Goal: Task Accomplishment & Management: Use online tool/utility

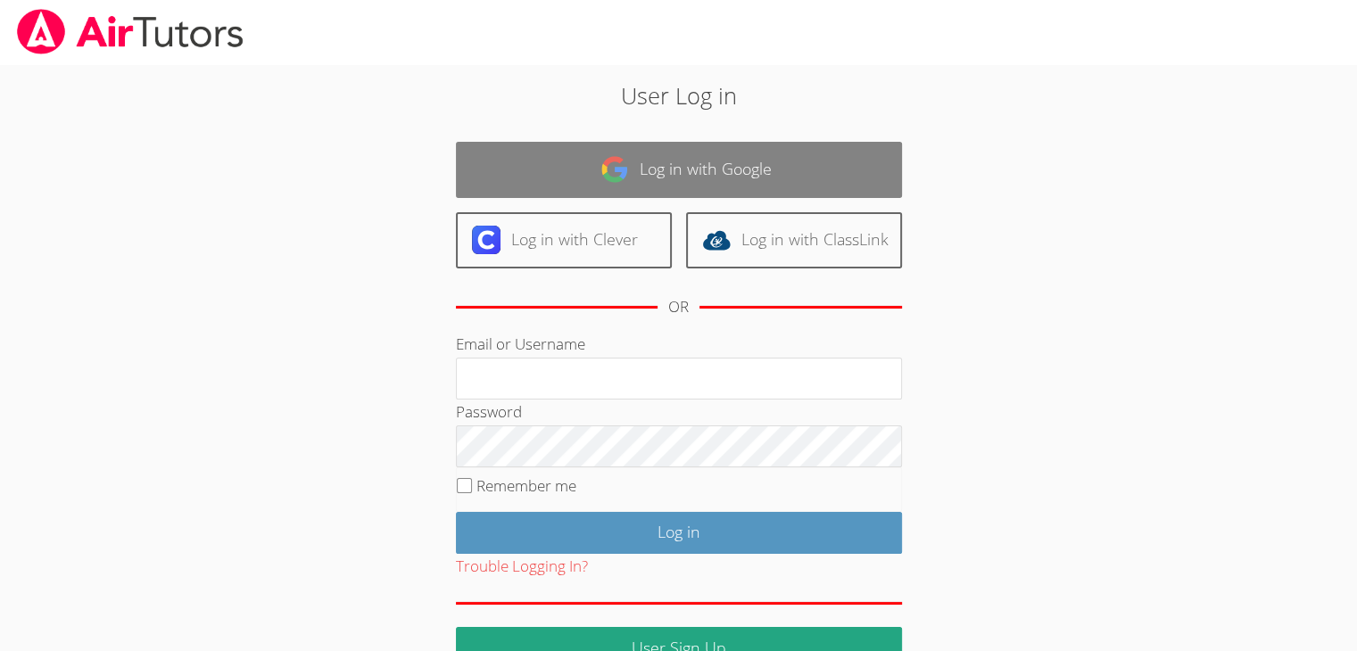
click at [727, 161] on link "Log in with Google" at bounding box center [679, 170] width 446 height 56
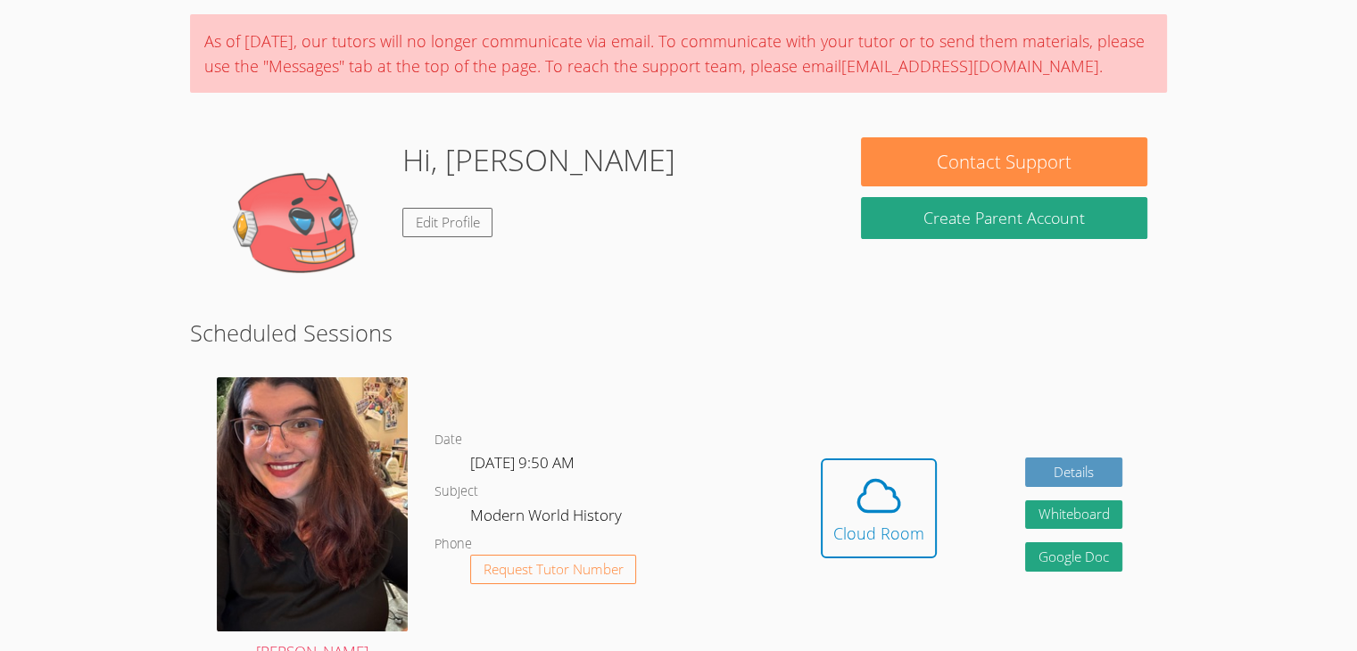
scroll to position [146, 0]
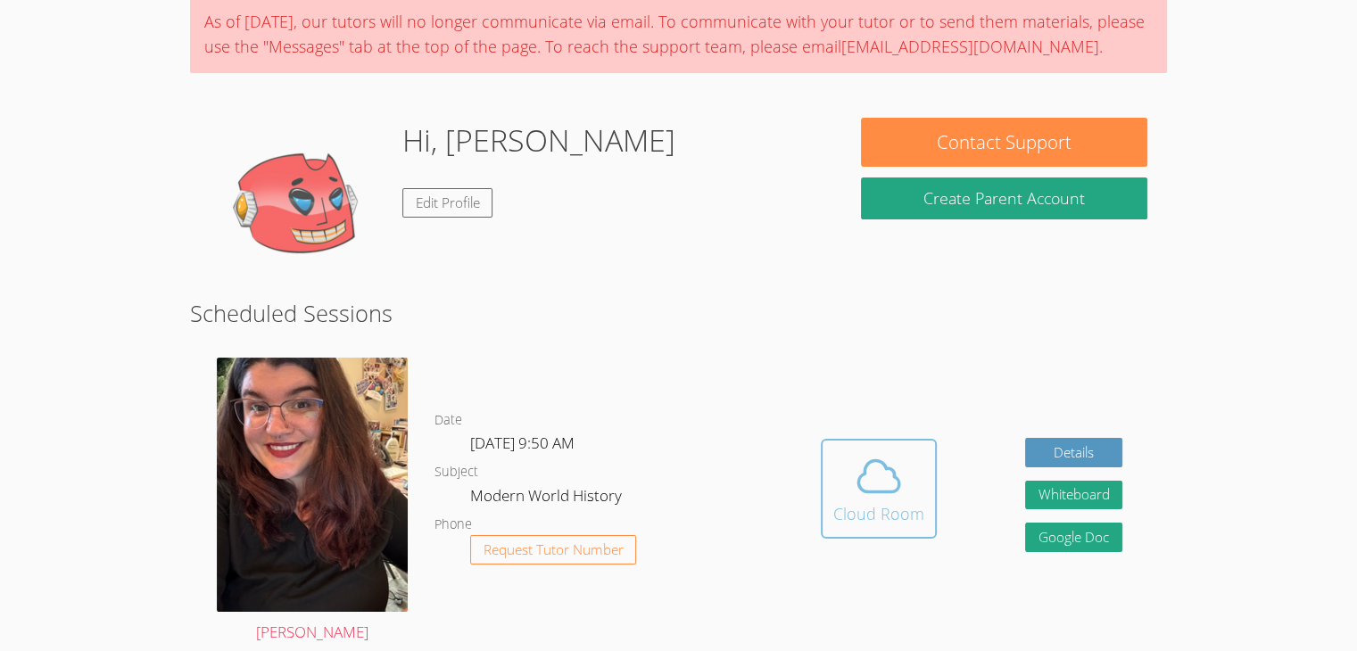
click at [913, 467] on span at bounding box center [878, 476] width 91 height 50
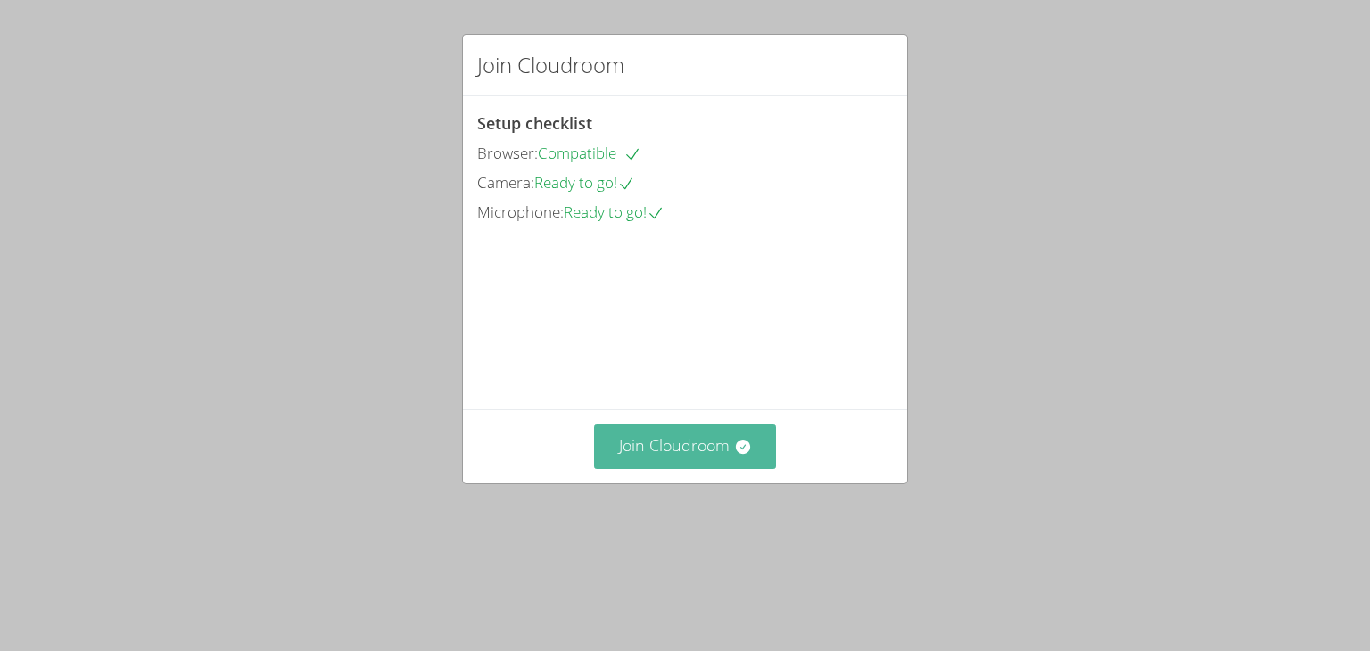
click at [689, 468] on button "Join Cloudroom" at bounding box center [685, 447] width 183 height 44
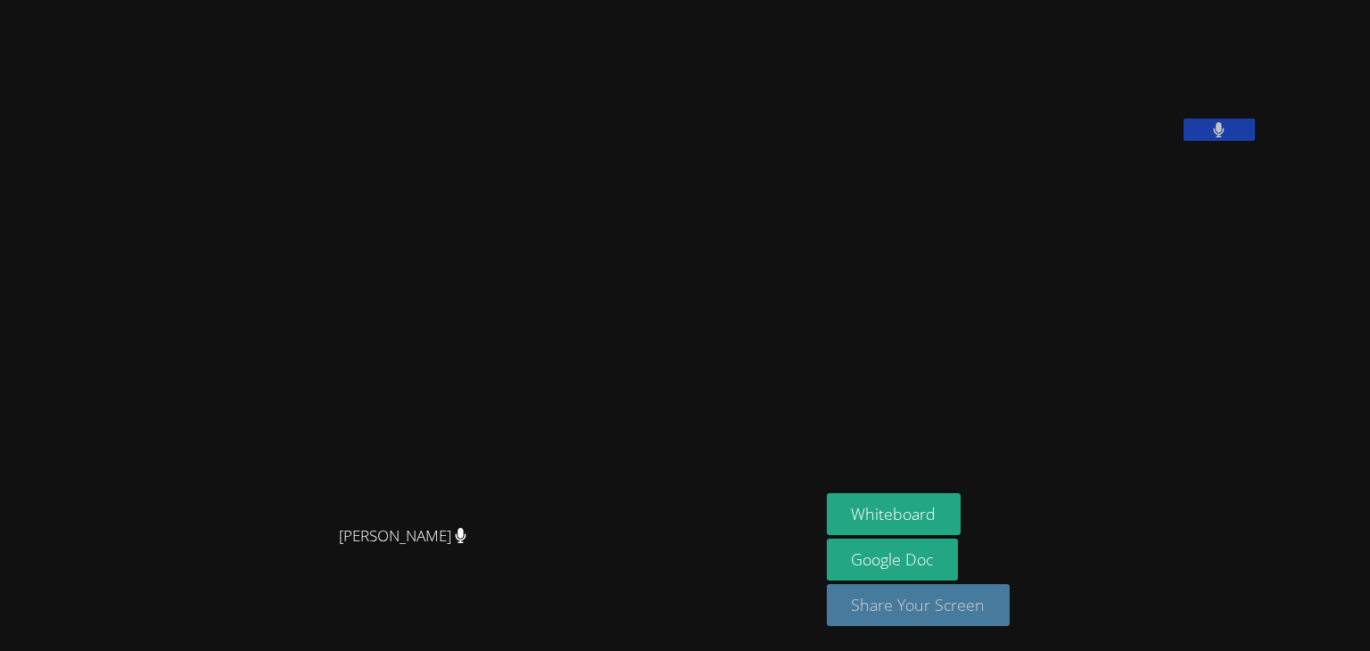
click at [1010, 599] on button "Share Your Screen" at bounding box center [919, 605] width 184 height 42
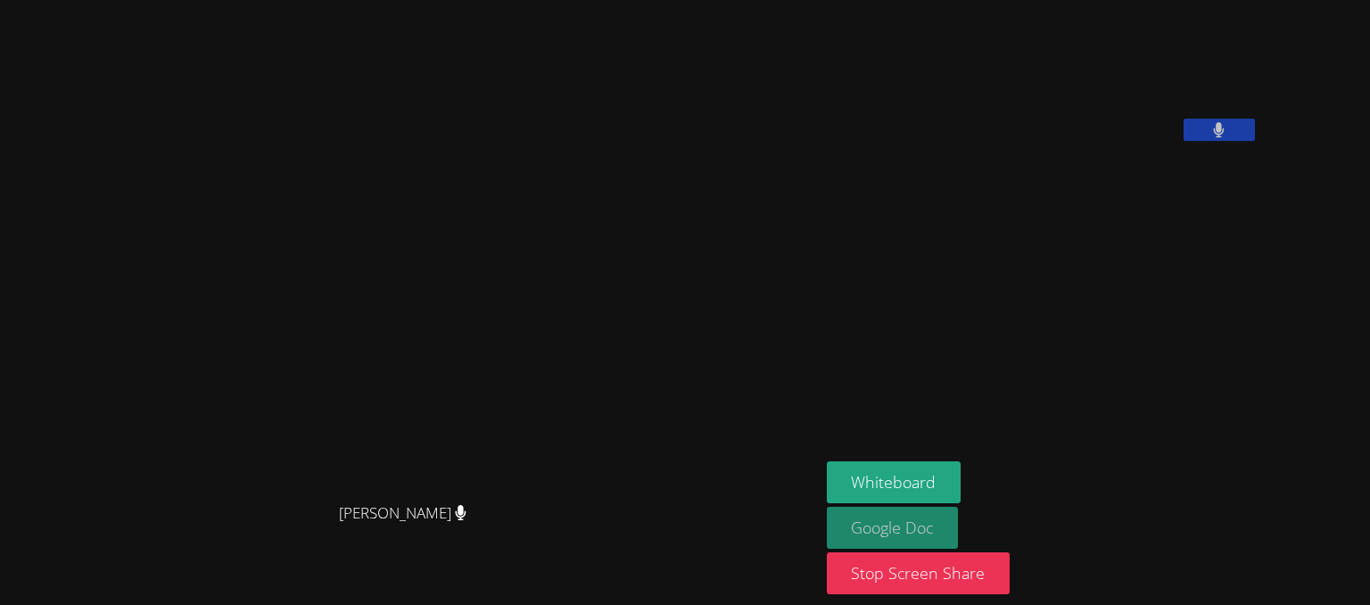
click at [959, 529] on link "Google Doc" at bounding box center [893, 528] width 132 height 42
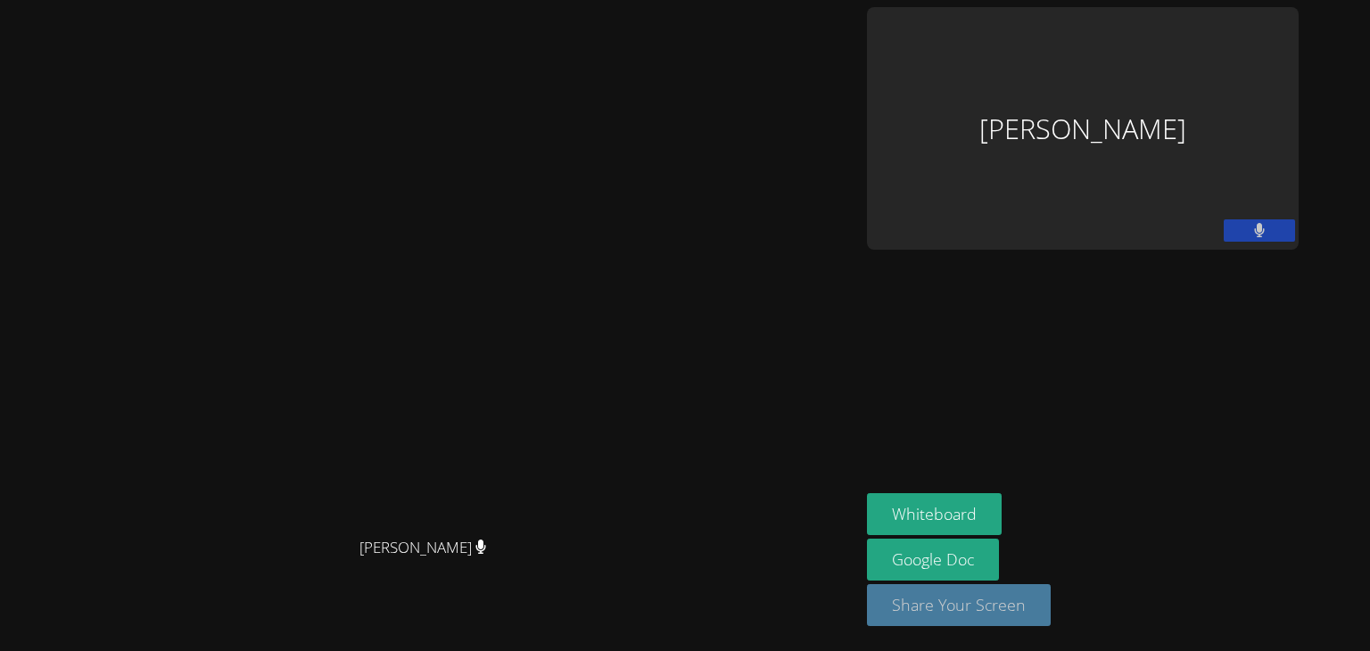
click at [1051, 626] on button "Share Your Screen" at bounding box center [959, 605] width 184 height 42
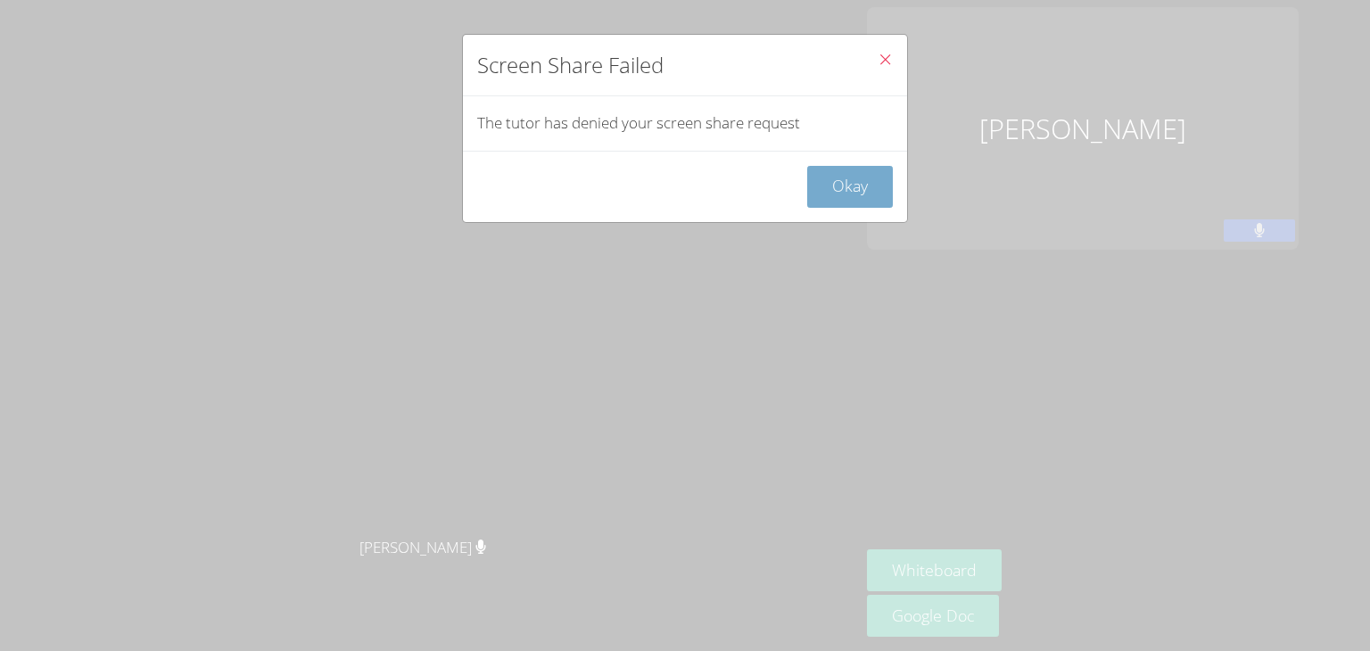
click at [852, 174] on button "Okay" at bounding box center [850, 187] width 86 height 42
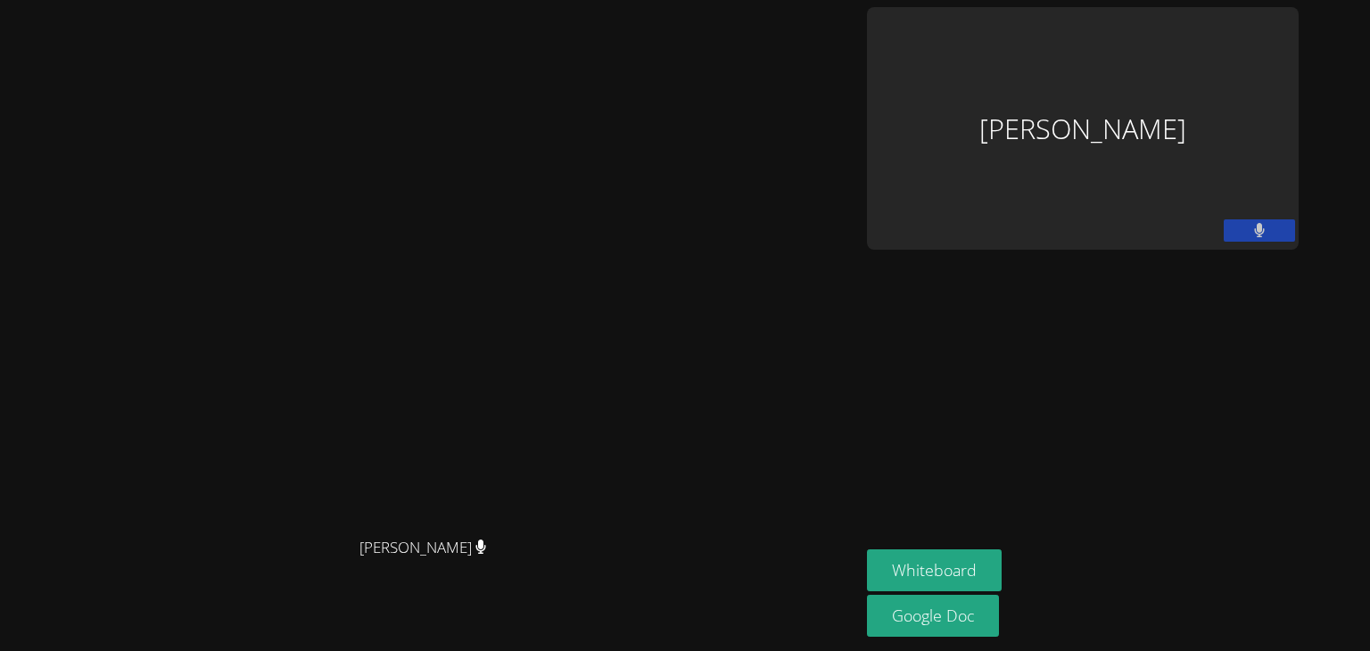
scroll to position [14, 0]
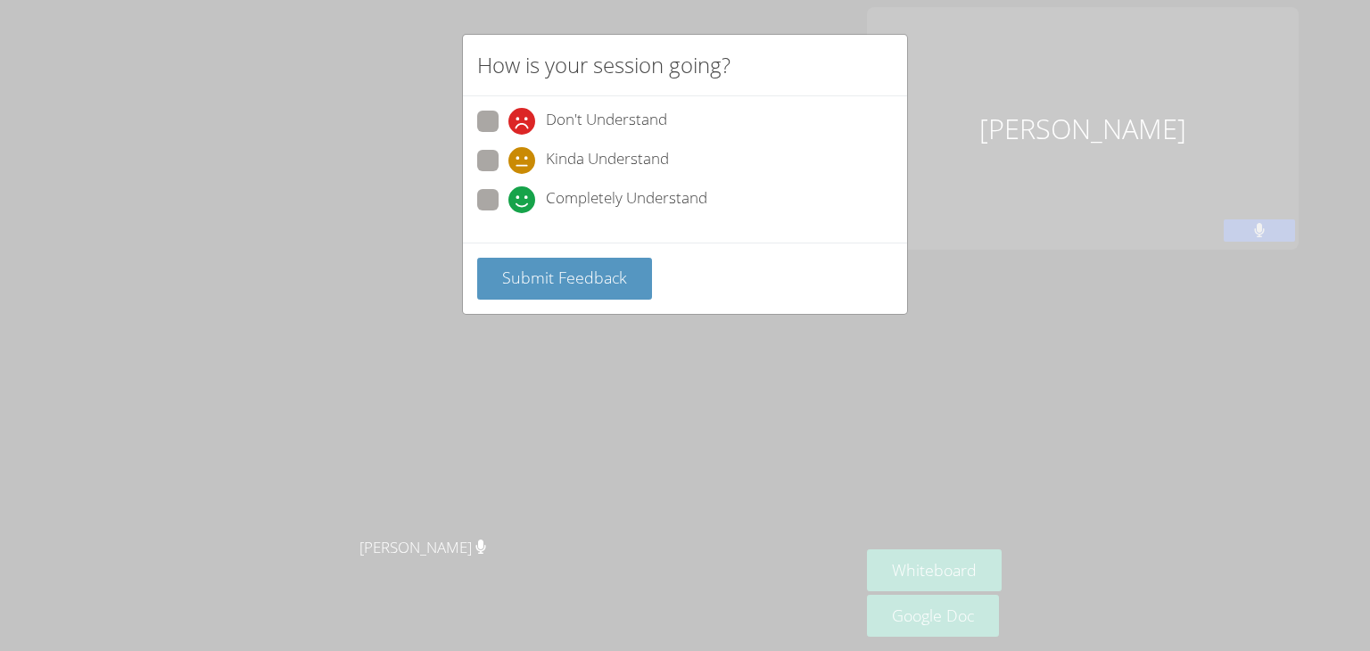
click at [626, 202] on span "Completely Understand" at bounding box center [626, 199] width 161 height 27
click at [524, 202] on input "Completely Understand" at bounding box center [515, 196] width 15 height 15
radio input "true"
click at [630, 268] on button "Submit Feedback" at bounding box center [564, 279] width 175 height 42
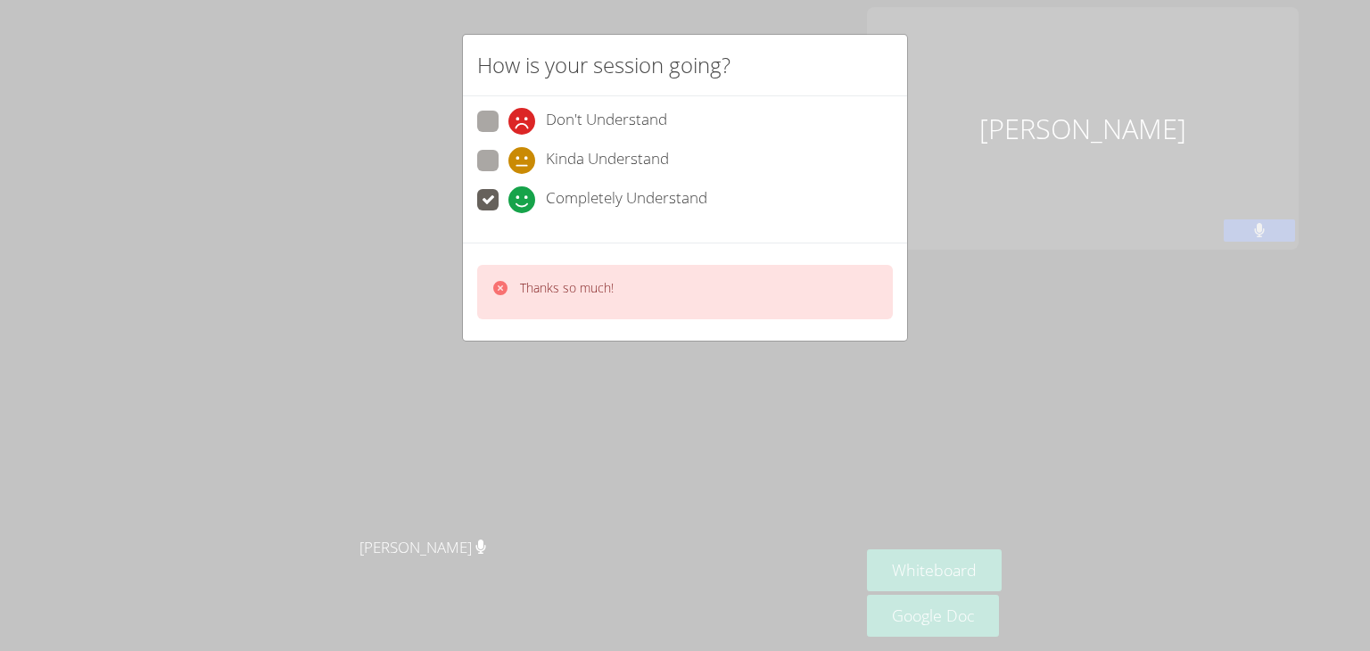
click at [1153, 296] on div "How is your session going? Don't Understand Kinda Understand Completely Underst…" at bounding box center [685, 325] width 1370 height 651
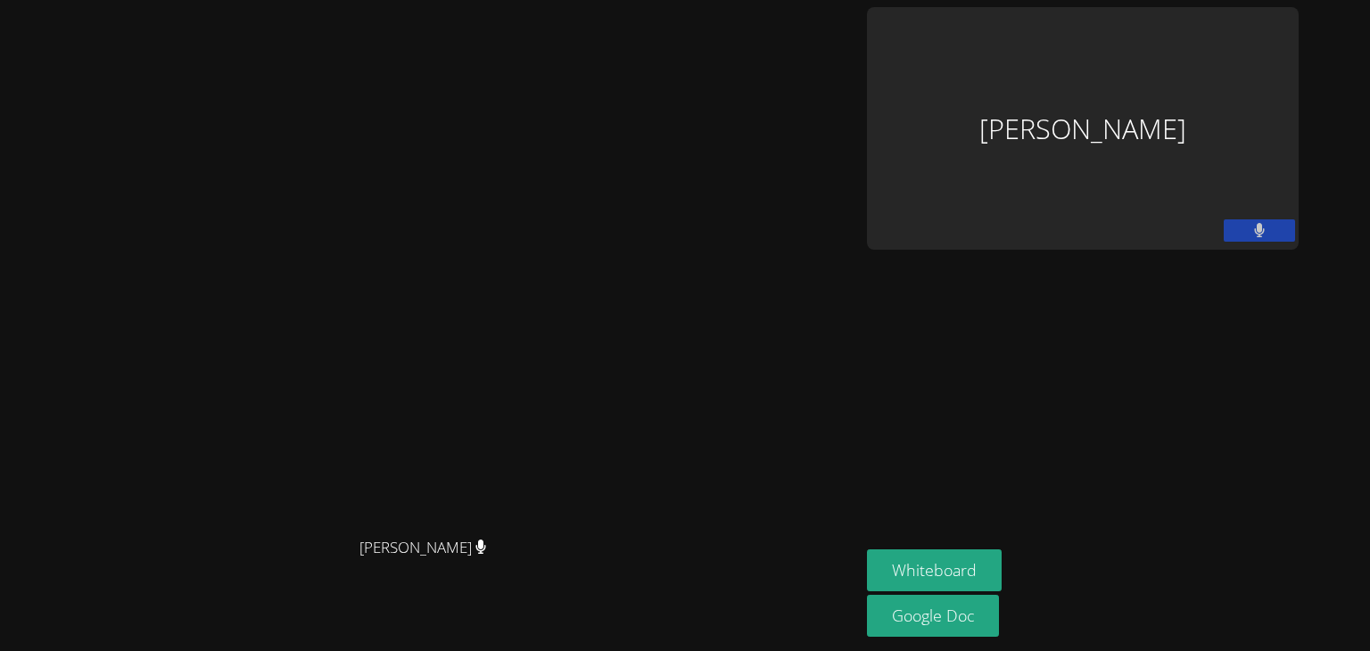
drag, startPoint x: 1352, startPoint y: 267, endPoint x: 1343, endPoint y: 333, distance: 66.7
click at [1306, 333] on aside "Ryan Ruiz Whiteboard Google Doc" at bounding box center [1083, 325] width 446 height 651
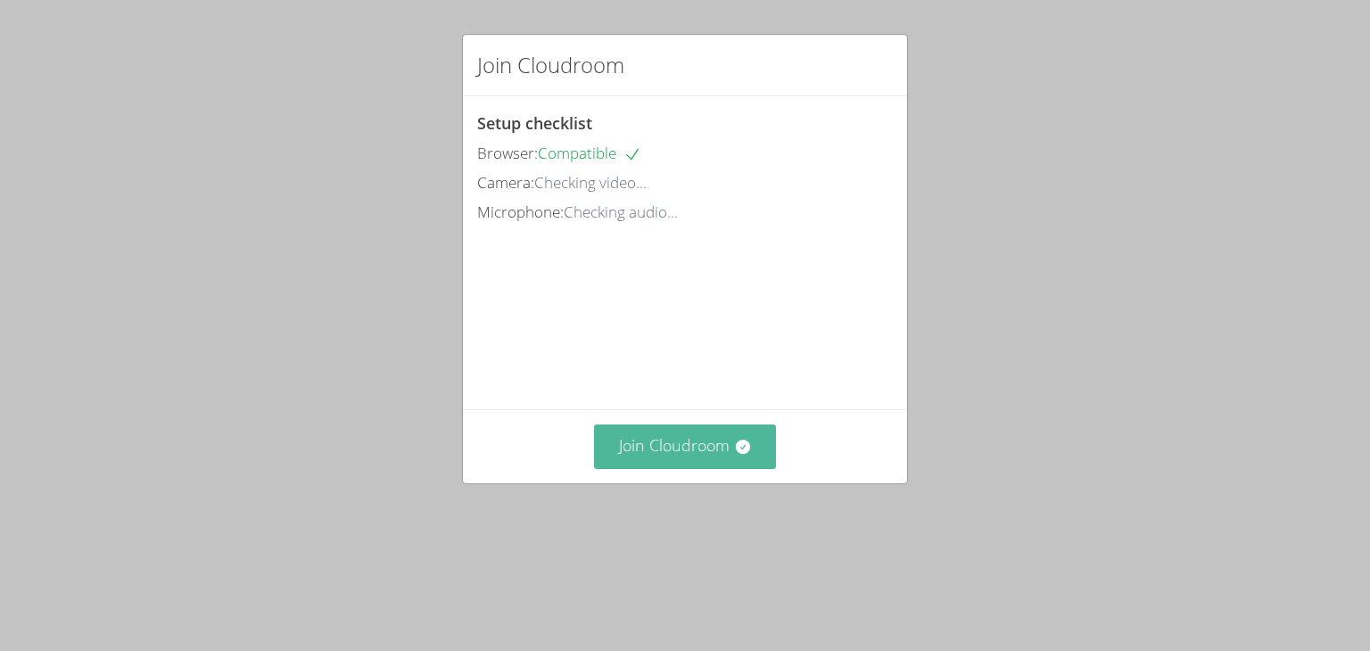
click at [721, 468] on button "Join Cloudroom" at bounding box center [685, 447] width 183 height 44
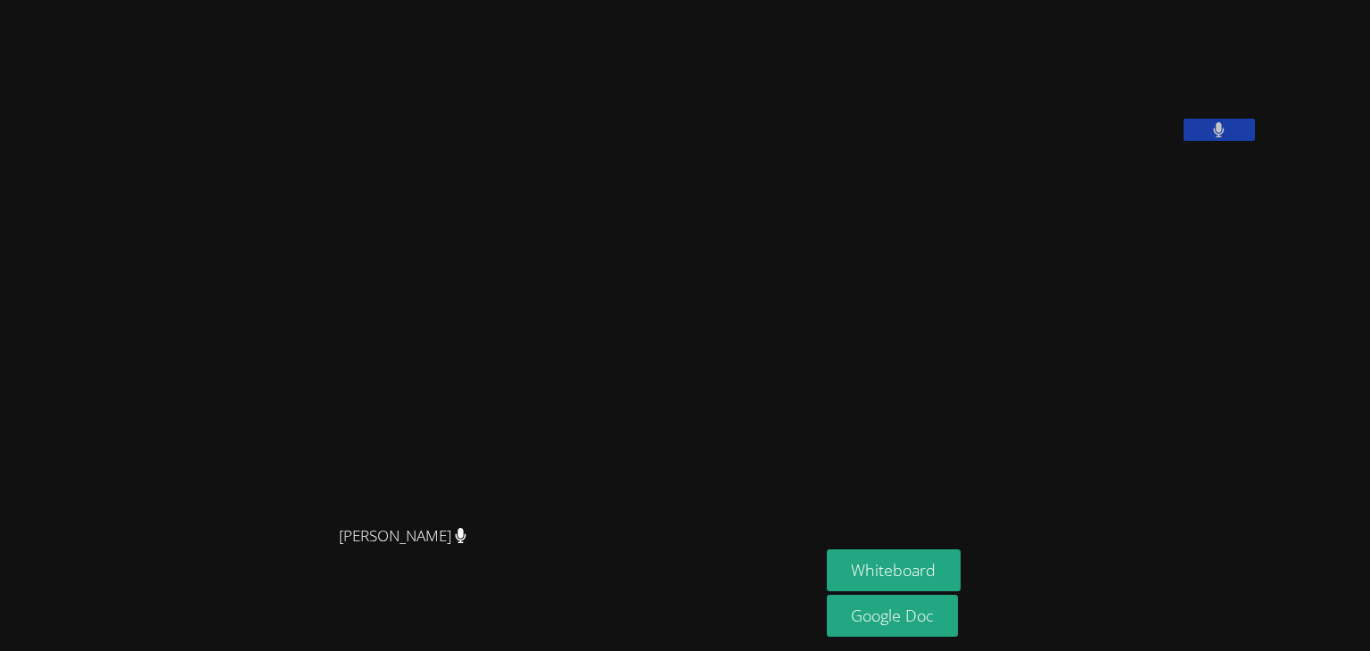
click at [543, 238] on video at bounding box center [410, 289] width 268 height 453
